Goal: Information Seeking & Learning: Find specific fact

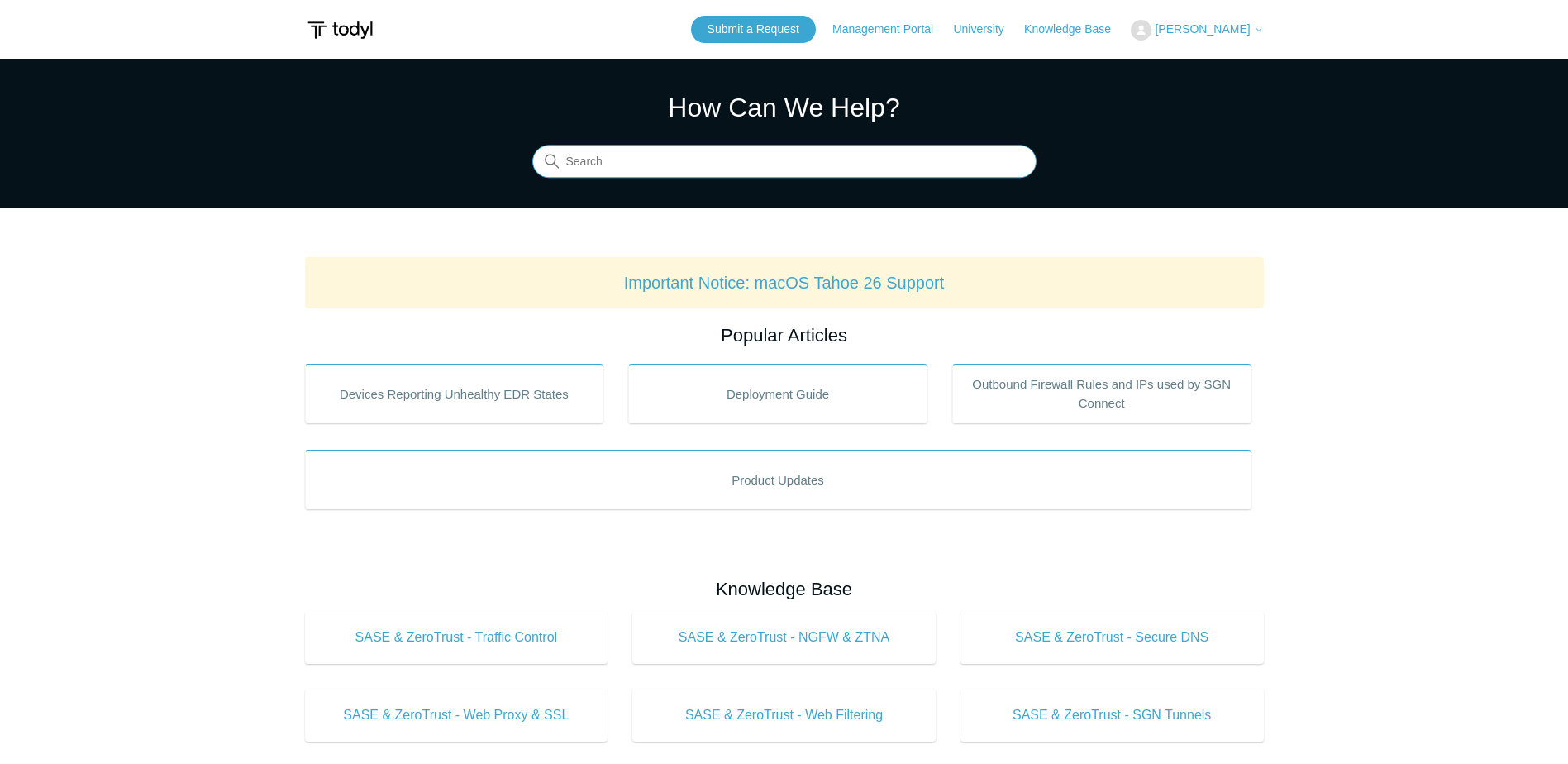
click at [639, 165] on input "Search" at bounding box center [784, 161] width 504 height 33
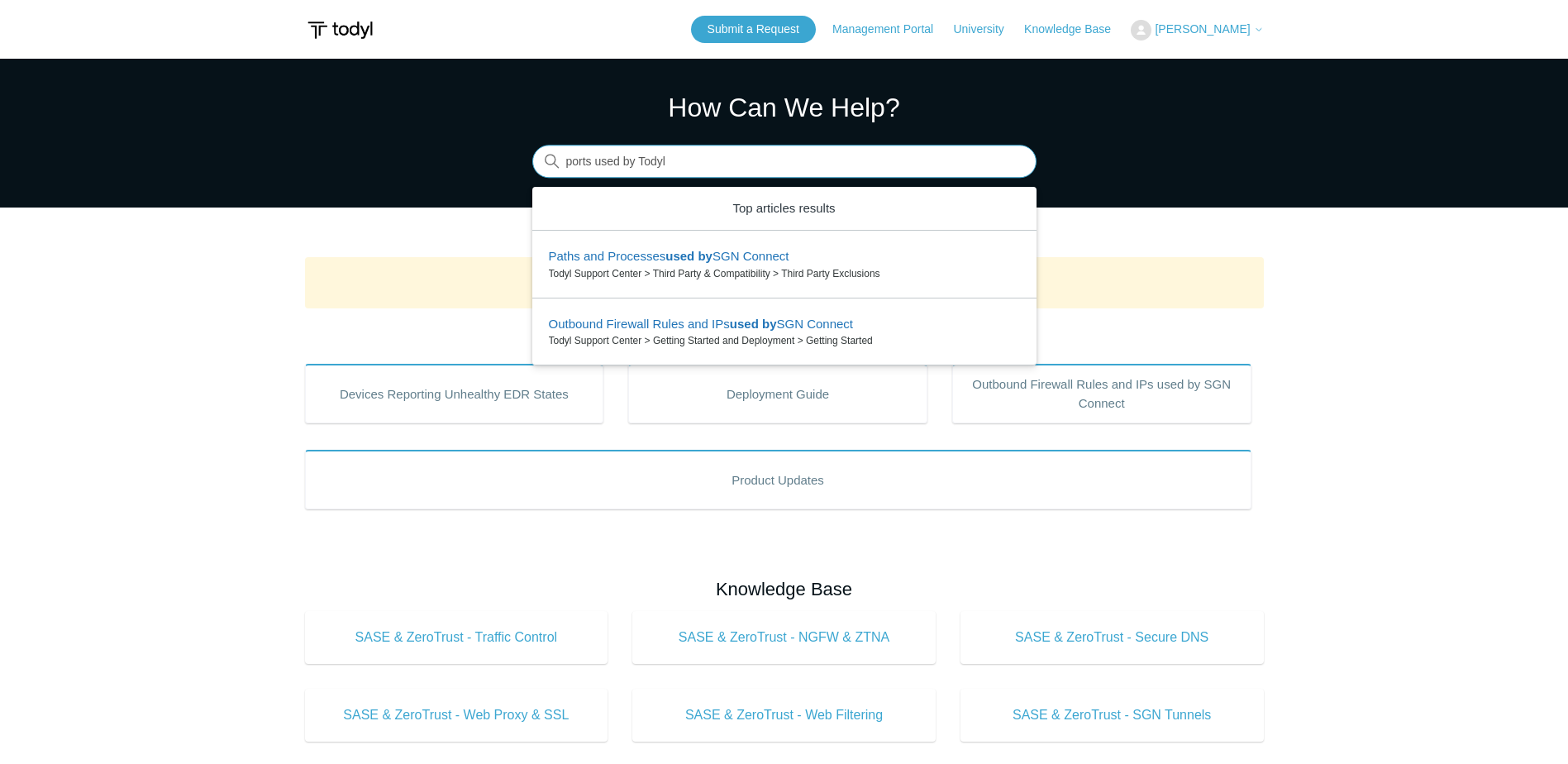
type input "ports used by Todyl"
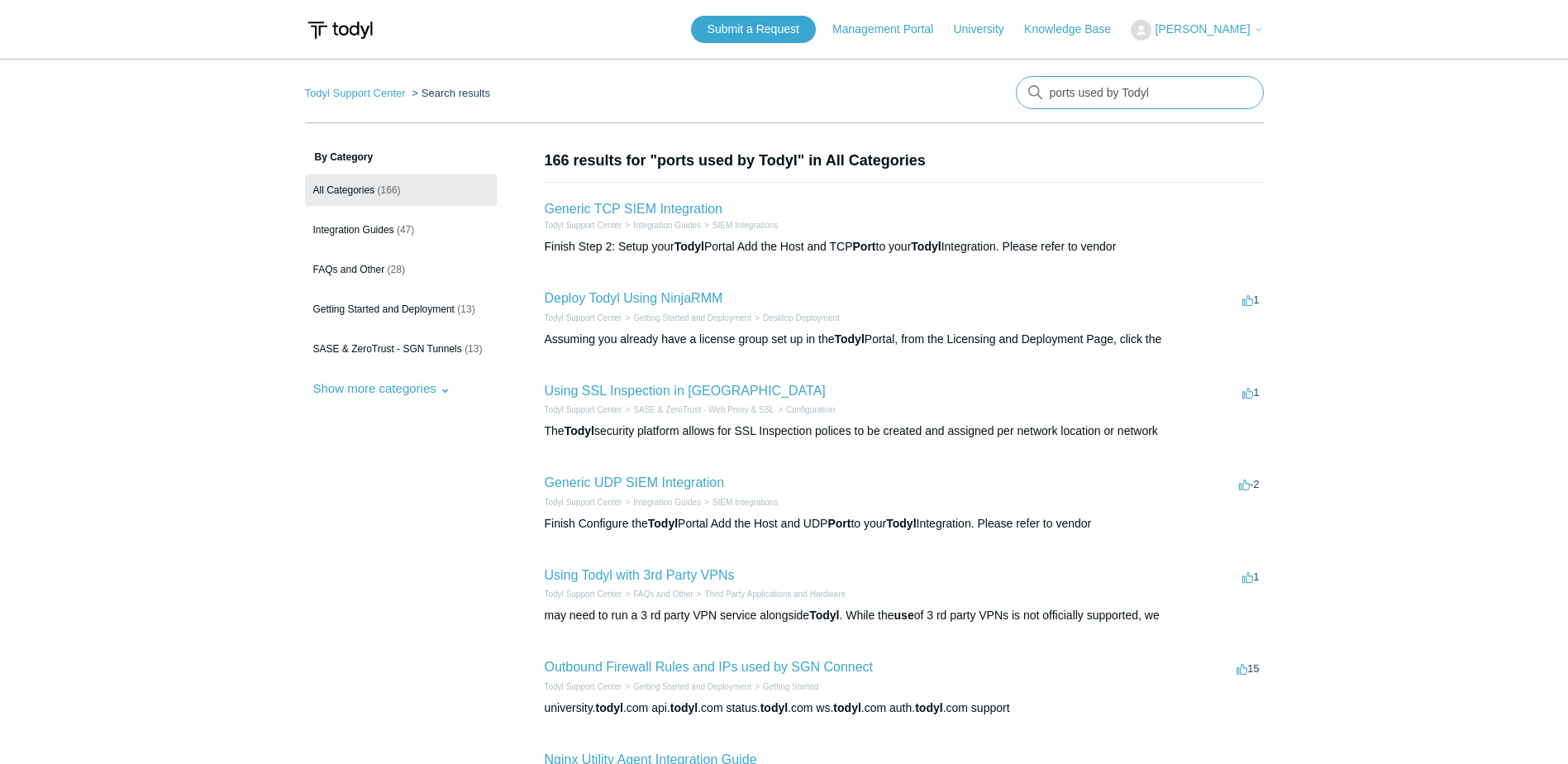
drag, startPoint x: 1188, startPoint y: 97, endPoint x: 978, endPoint y: 93, distance: 210.0
click at [978, 93] on nav "Todyl Support Center Search results There are no matching results in this help …" at bounding box center [784, 99] width 959 height 47
type input "port 6783"
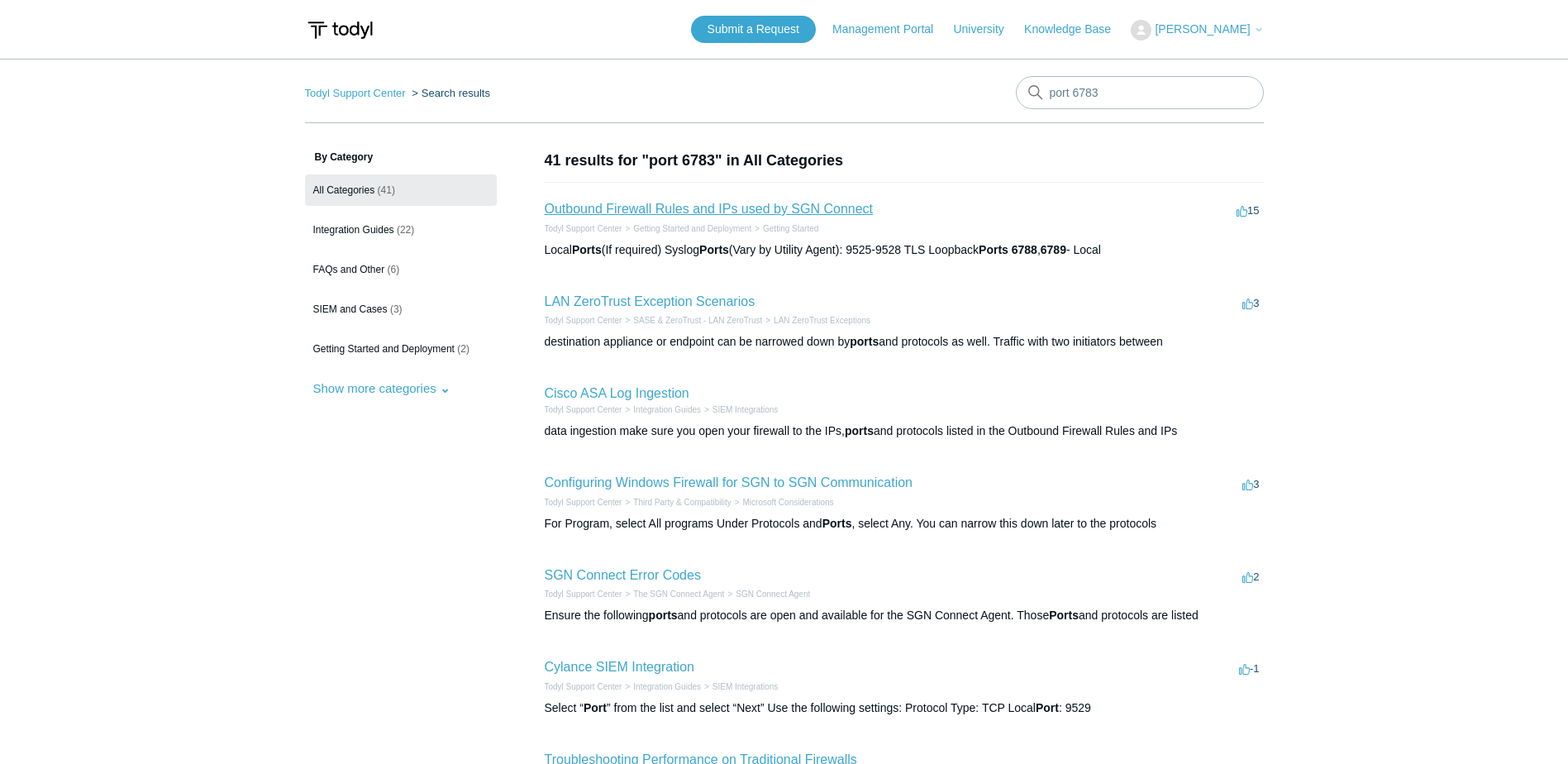
click at [640, 207] on link "Outbound Firewall Rules and IPs used by SGN Connect" at bounding box center [709, 208] width 329 height 14
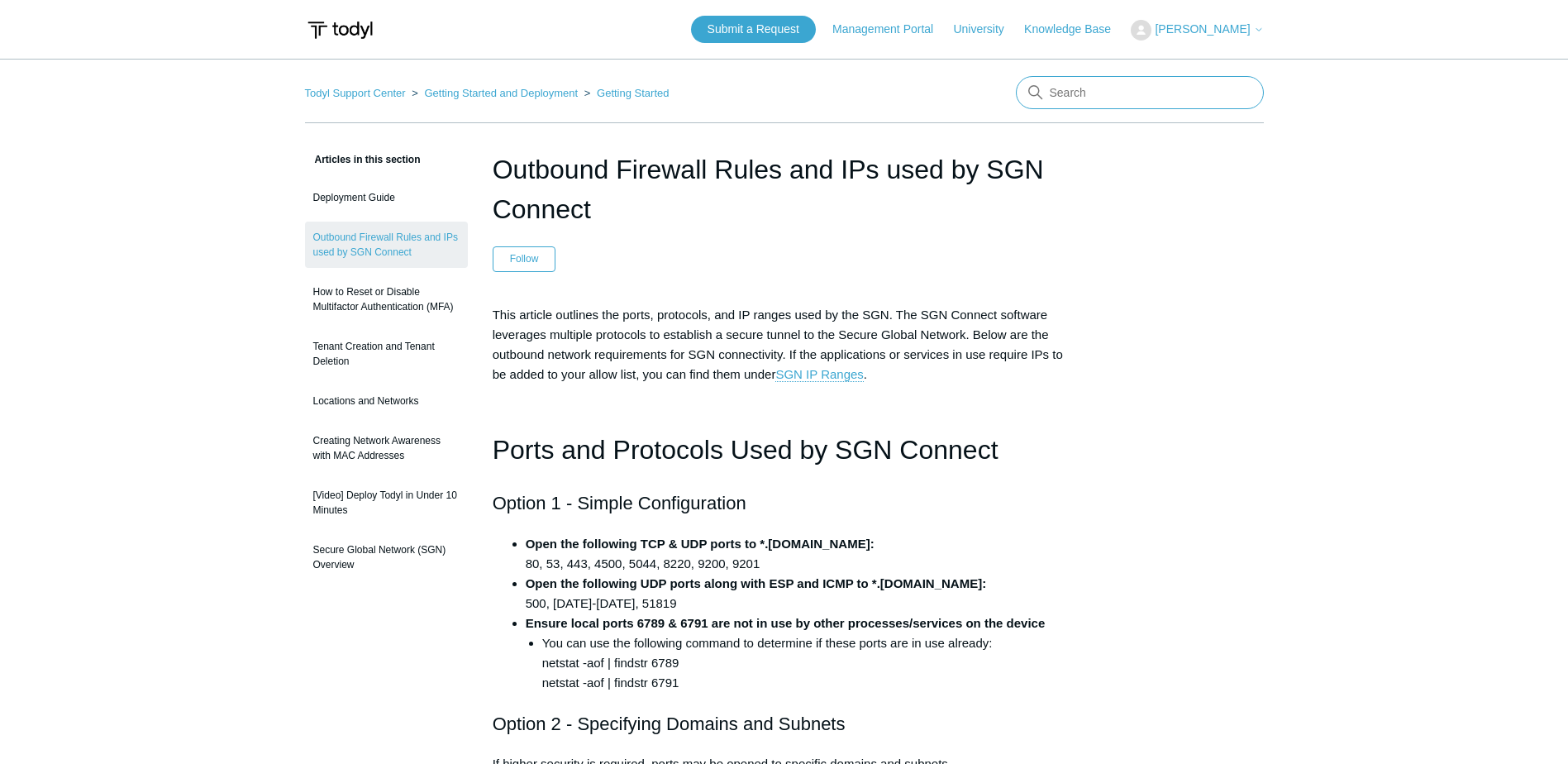
click at [1128, 94] on input "Search" at bounding box center [1139, 92] width 248 height 33
type input "6783"
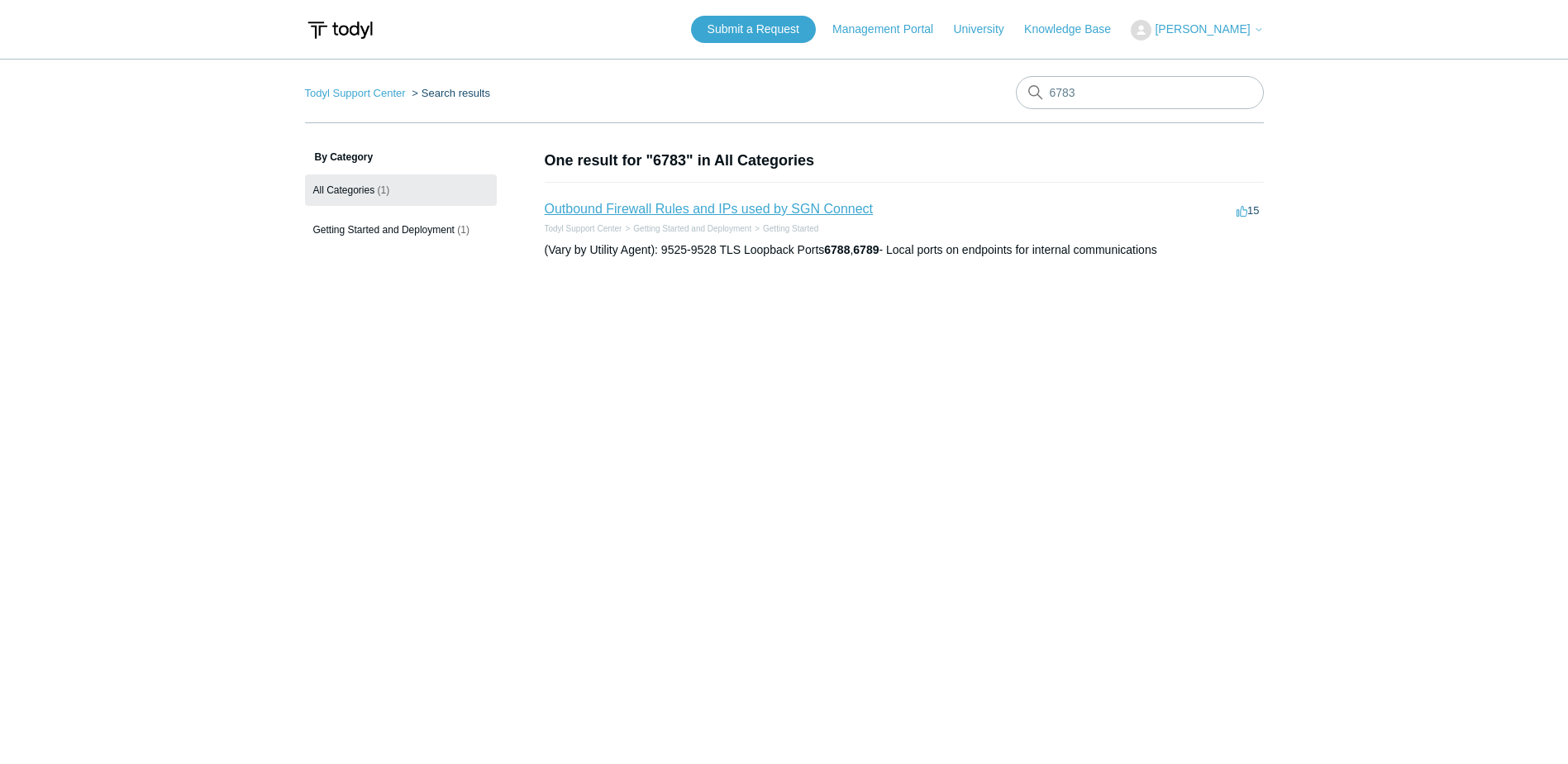
click at [608, 207] on link "Outbound Firewall Rules and IPs used by SGN Connect" at bounding box center [709, 208] width 329 height 14
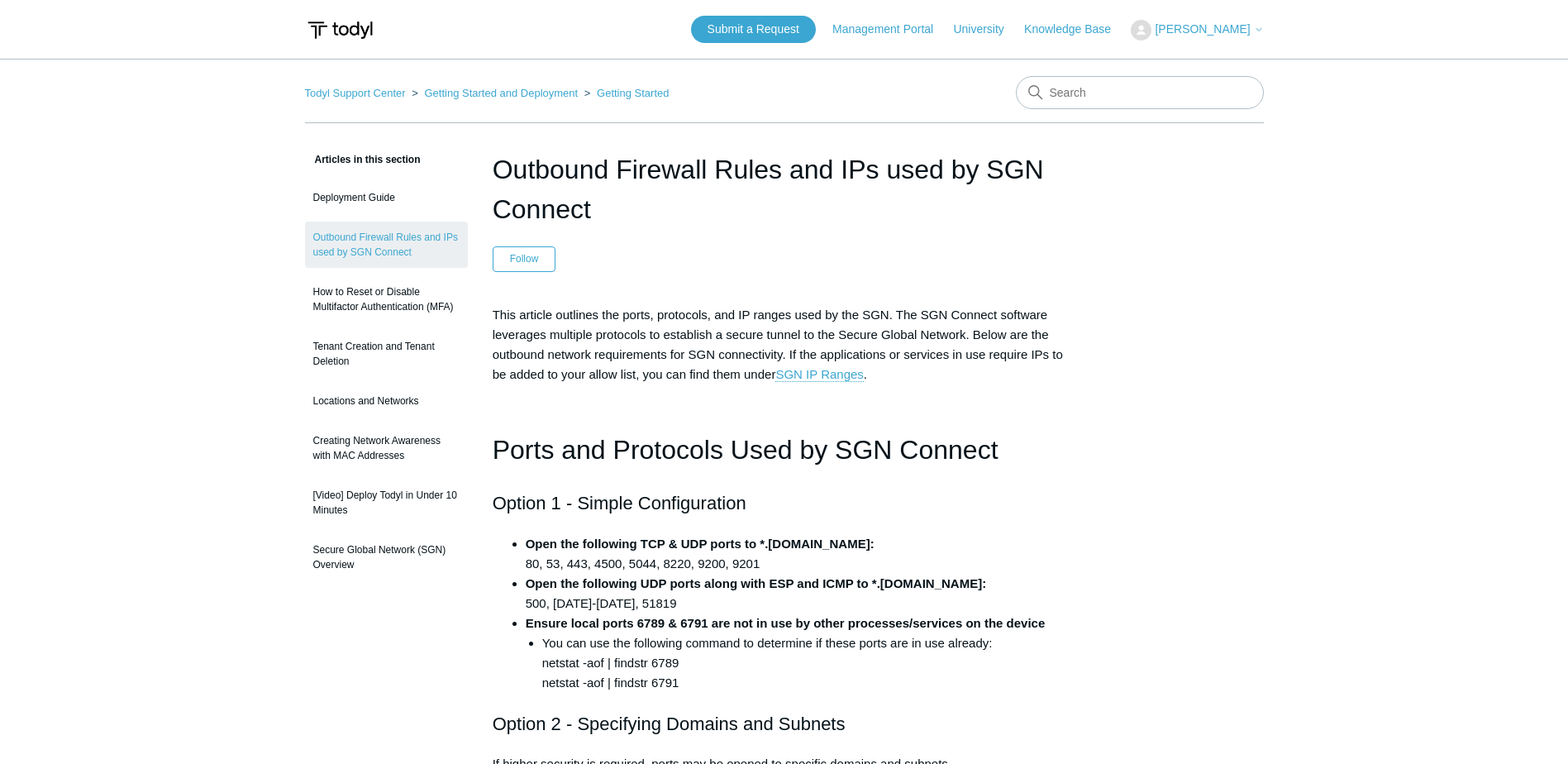
click at [812, 378] on link "SGN IP Ranges" at bounding box center [819, 375] width 87 height 15
